Goal: Download file/media

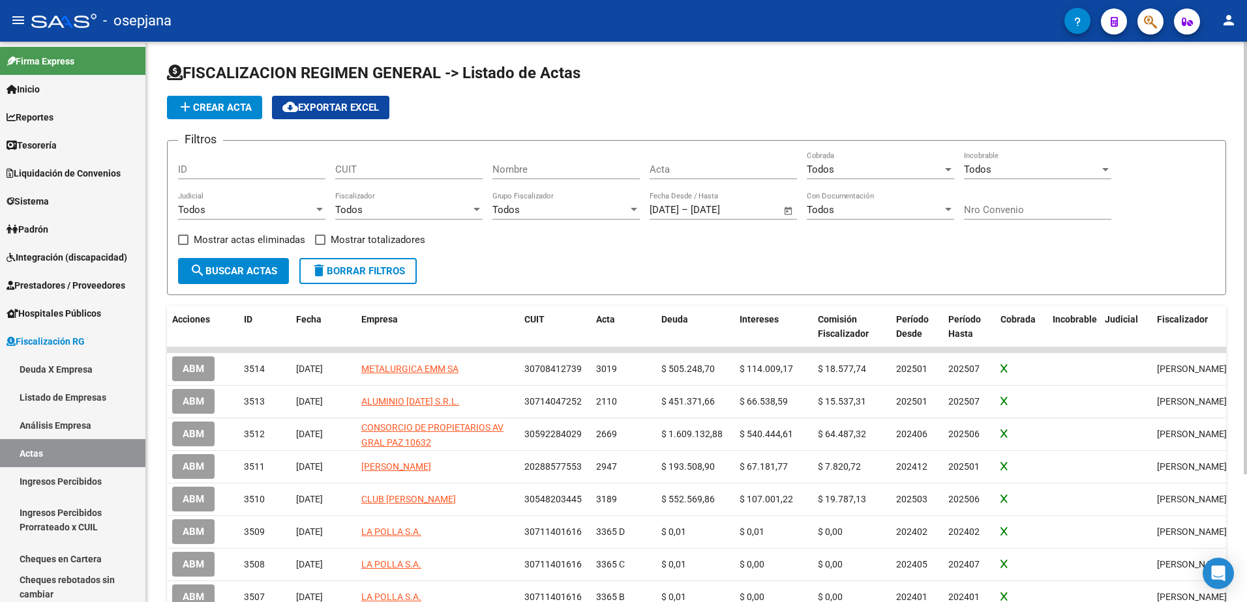
click at [720, 81] on h1 "FISCALIZACION REGIMEN GENERAL -> Listado de Actas" at bounding box center [696, 74] width 1059 height 23
click at [76, 346] on span "Fiscalización RG" at bounding box center [46, 341] width 78 height 14
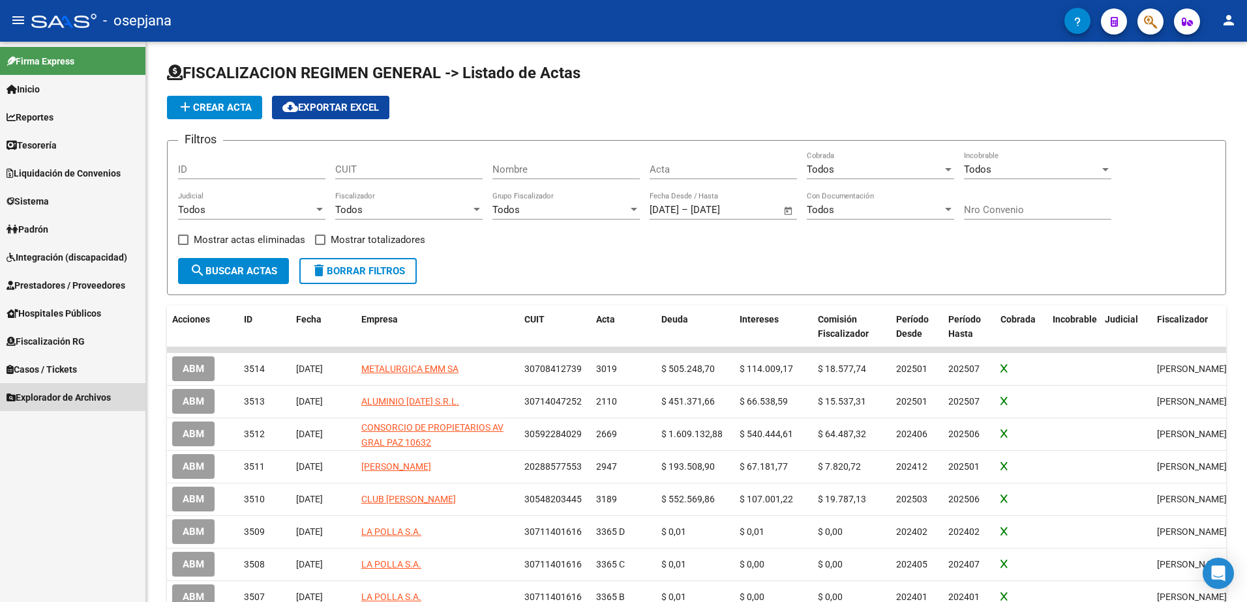
click at [84, 399] on span "Explorador de Archivos" at bounding box center [59, 398] width 104 height 14
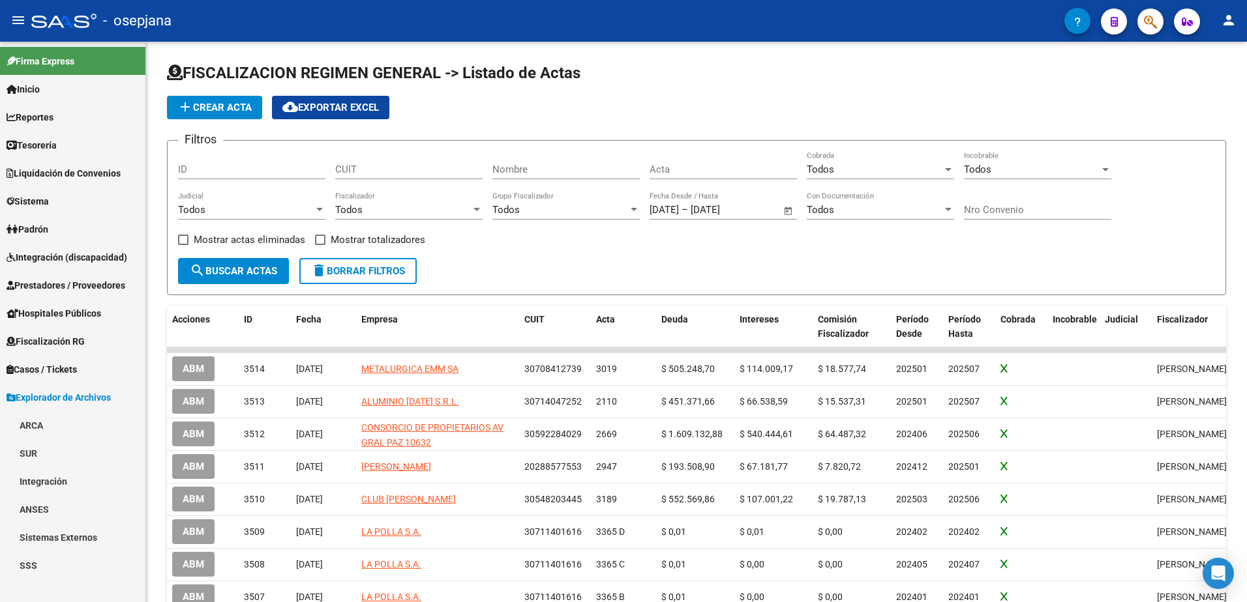
click at [39, 418] on link "ARCA" at bounding box center [72, 425] width 145 height 28
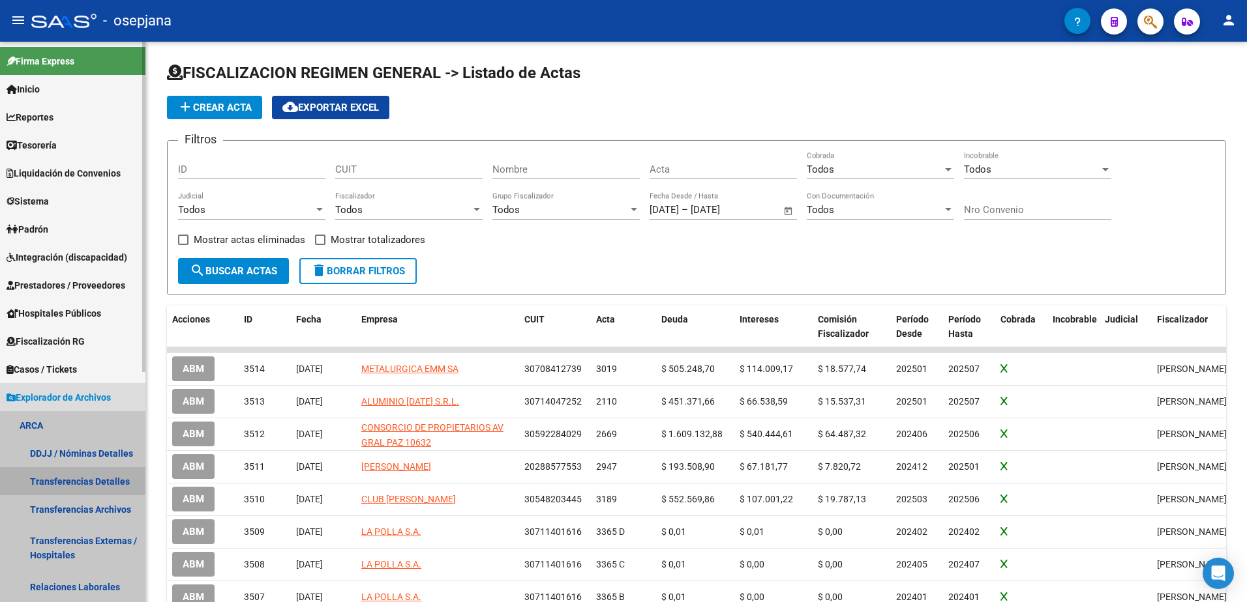
click at [85, 488] on link "Transferencias Detalles" at bounding box center [72, 481] width 145 height 28
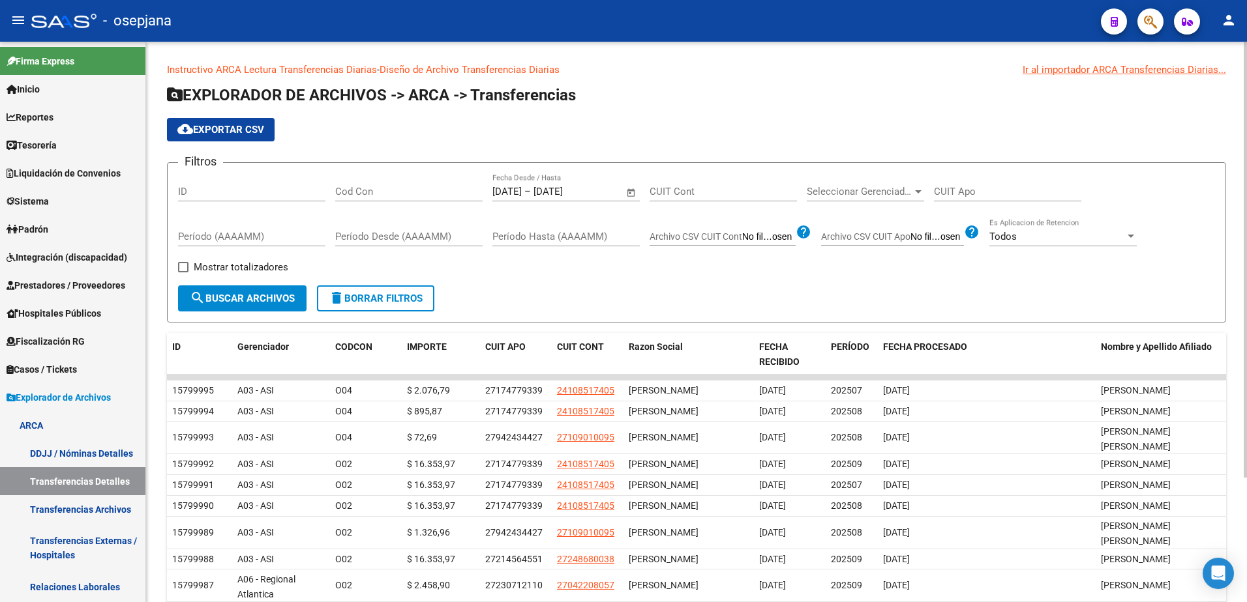
click at [621, 194] on span "Open calendar" at bounding box center [630, 192] width 31 height 31
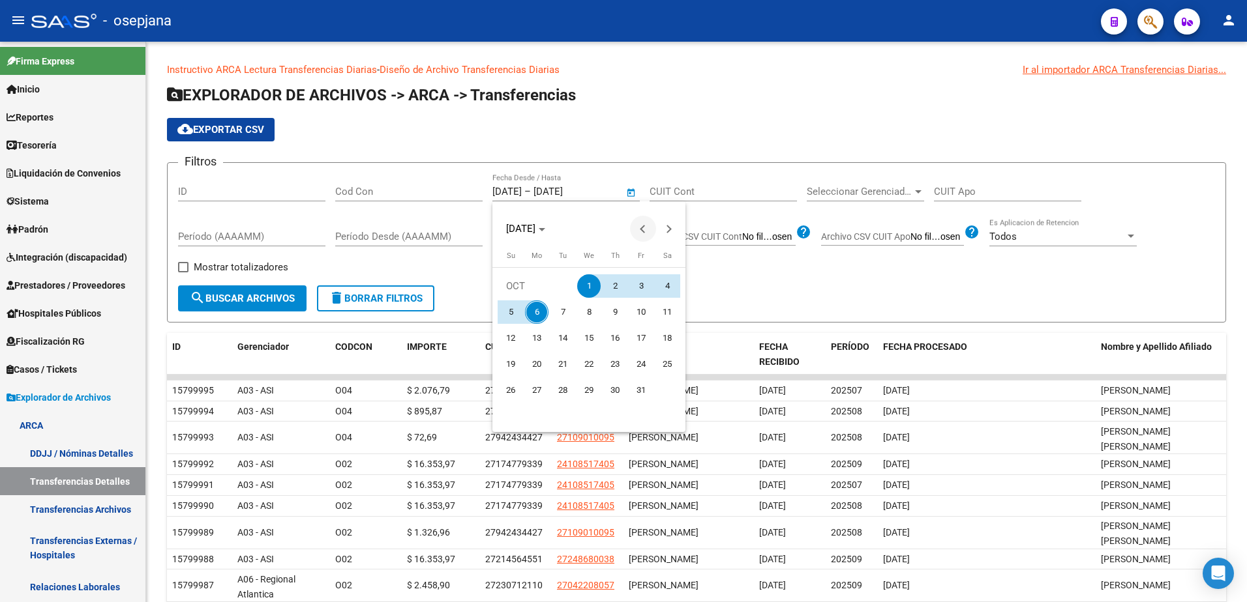
click at [645, 226] on button "Previous month" at bounding box center [643, 229] width 26 height 26
click at [637, 282] on span "1" at bounding box center [640, 285] width 23 height 23
type input "[DATE]"
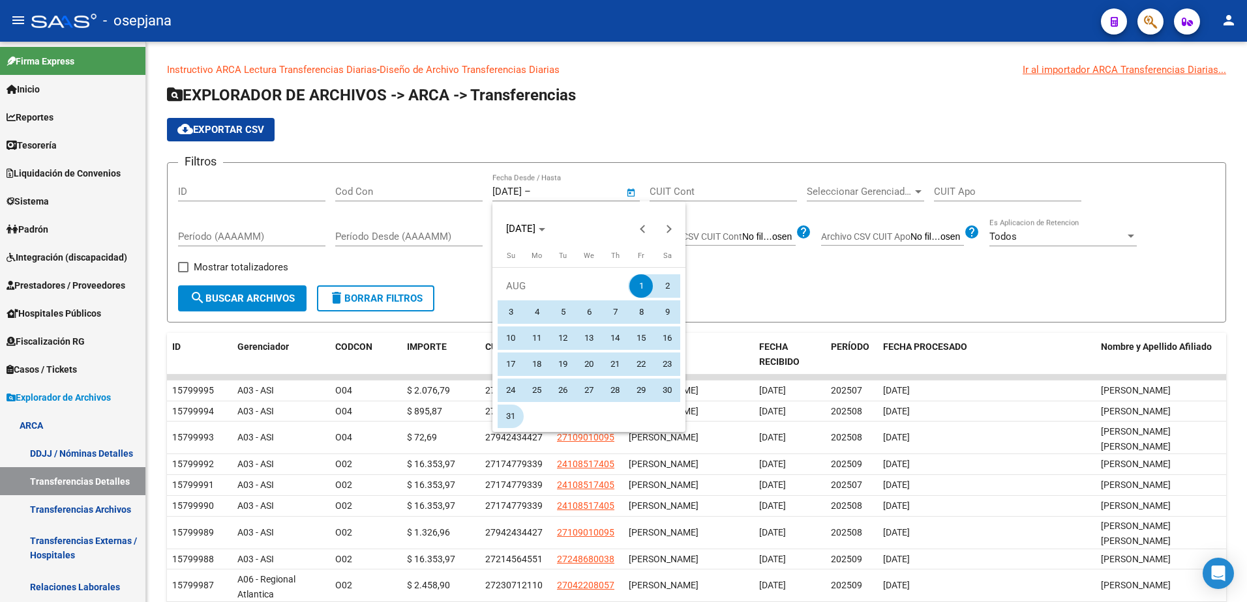
click at [510, 417] on span "31" at bounding box center [510, 416] width 23 height 23
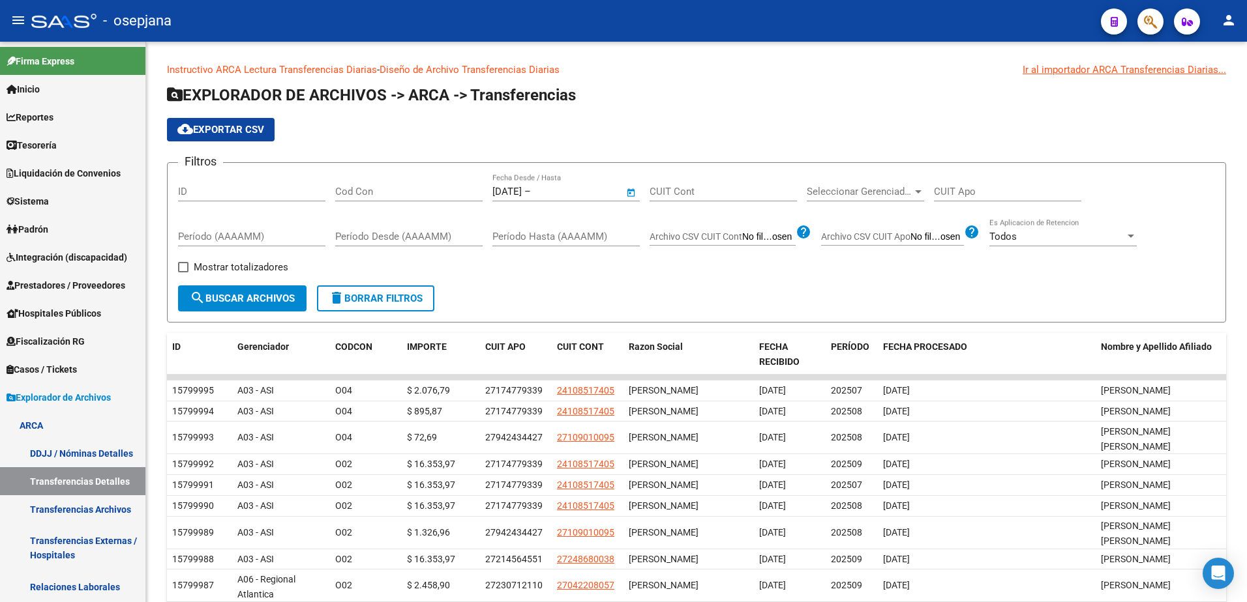
type input "[DATE]"
click at [259, 301] on span "search Buscar Archivos" at bounding box center [242, 299] width 105 height 12
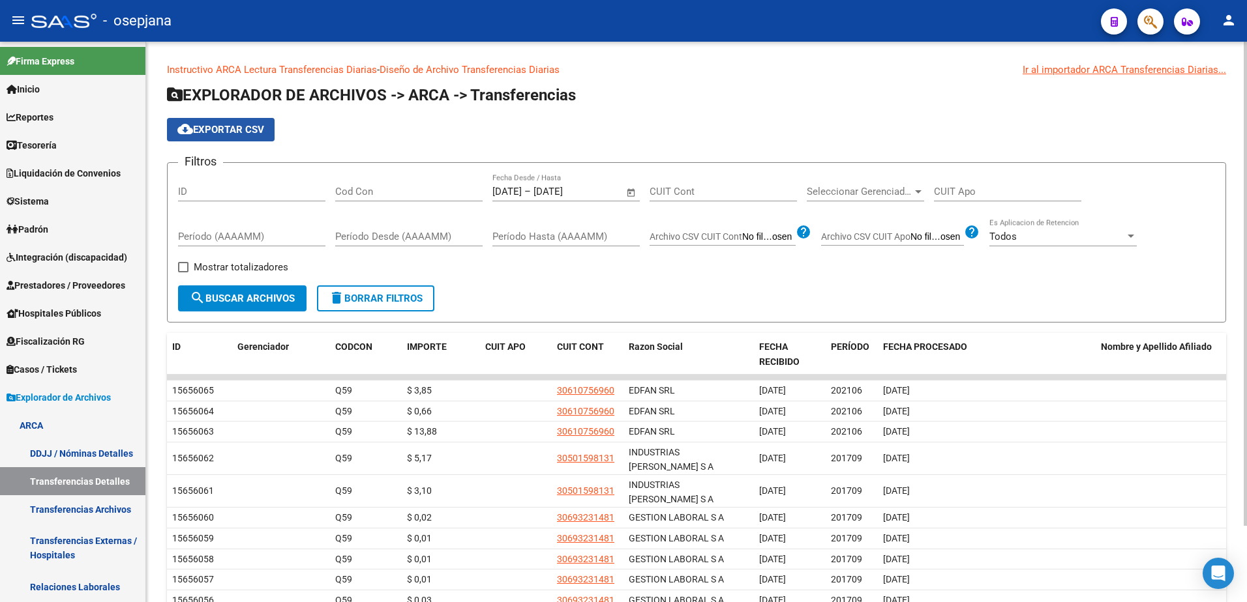
click at [224, 123] on button "cloud_download Exportar CSV" at bounding box center [221, 129] width 108 height 23
click at [758, 85] on h1 "EXPLORADOR DE ARCHIVOS -> ARCA -> Transferencias" at bounding box center [696, 96] width 1059 height 23
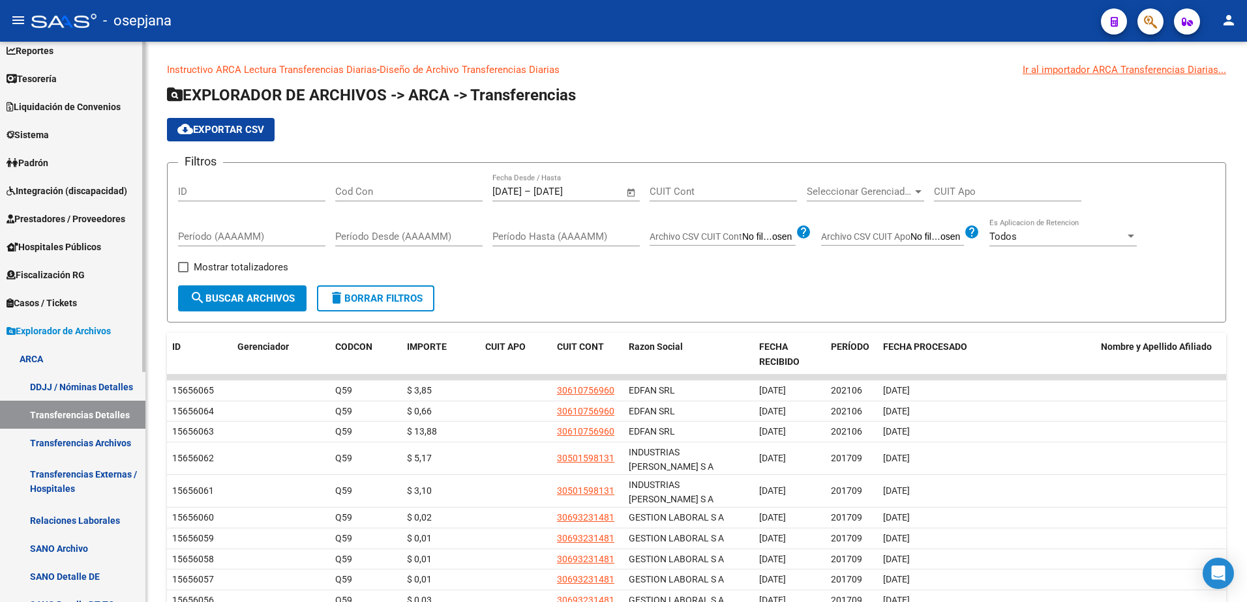
scroll to position [65, 0]
